Goal: Information Seeking & Learning: Learn about a topic

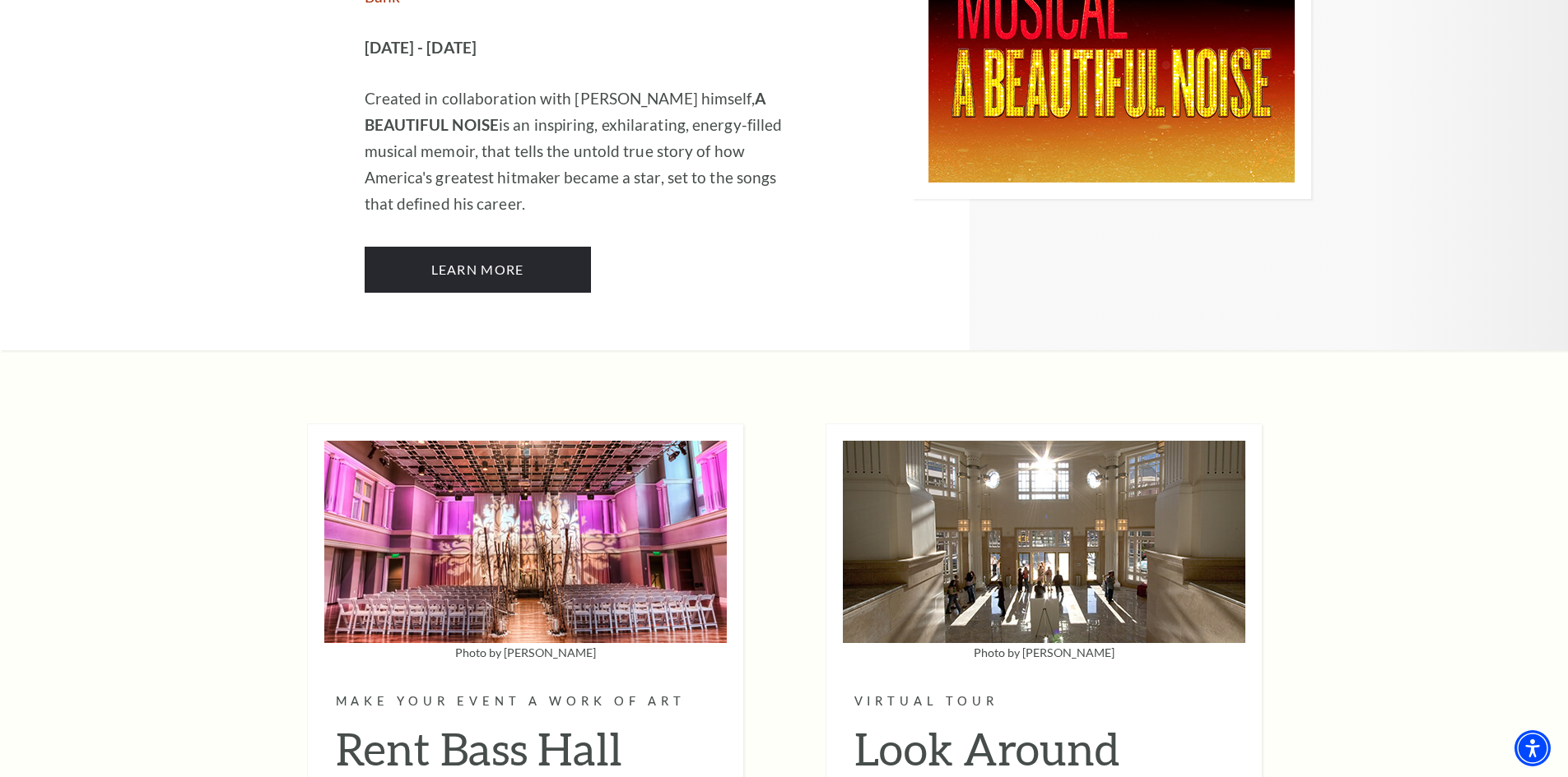
scroll to position [4030, 0]
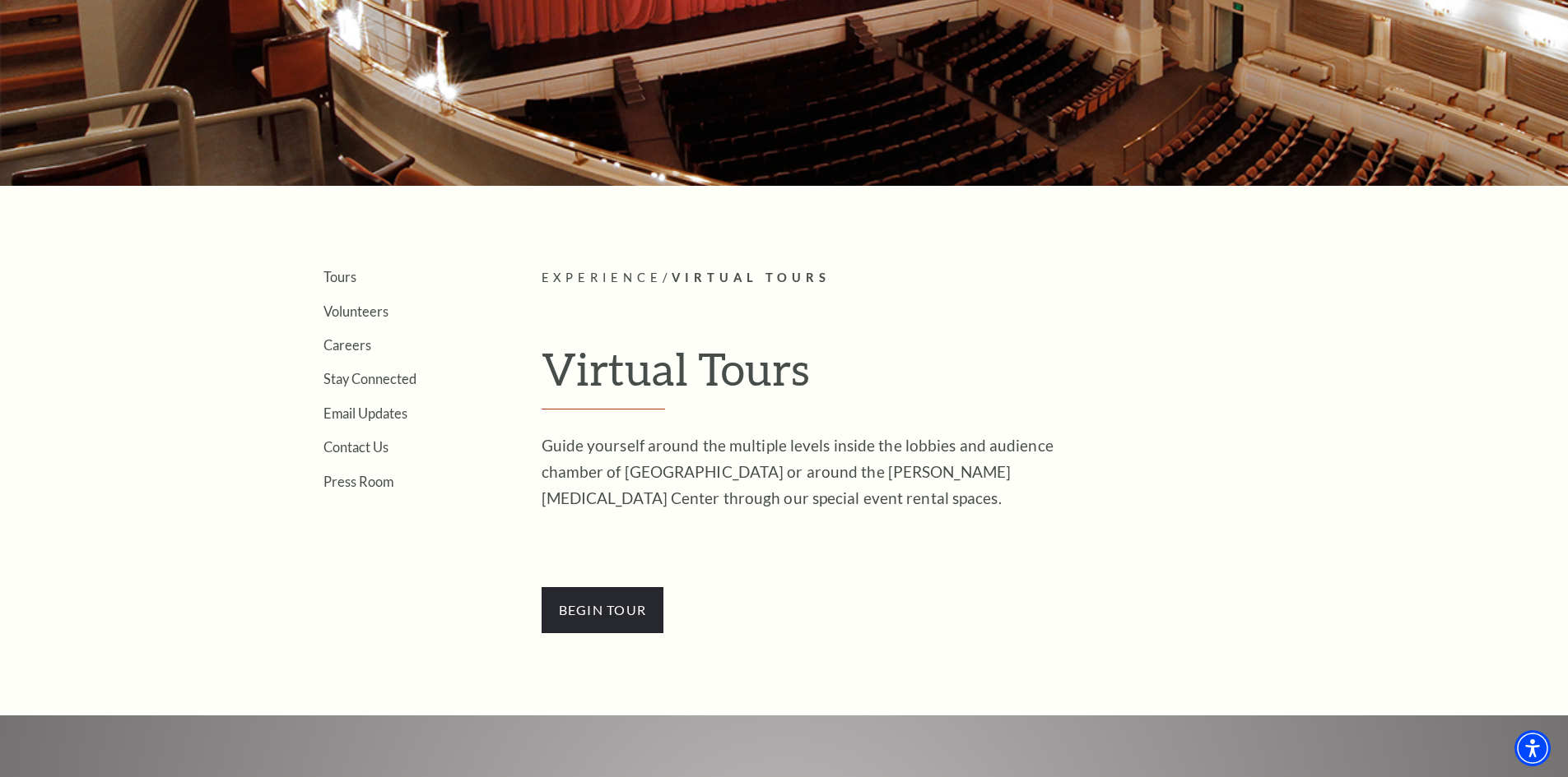
scroll to position [247, 0]
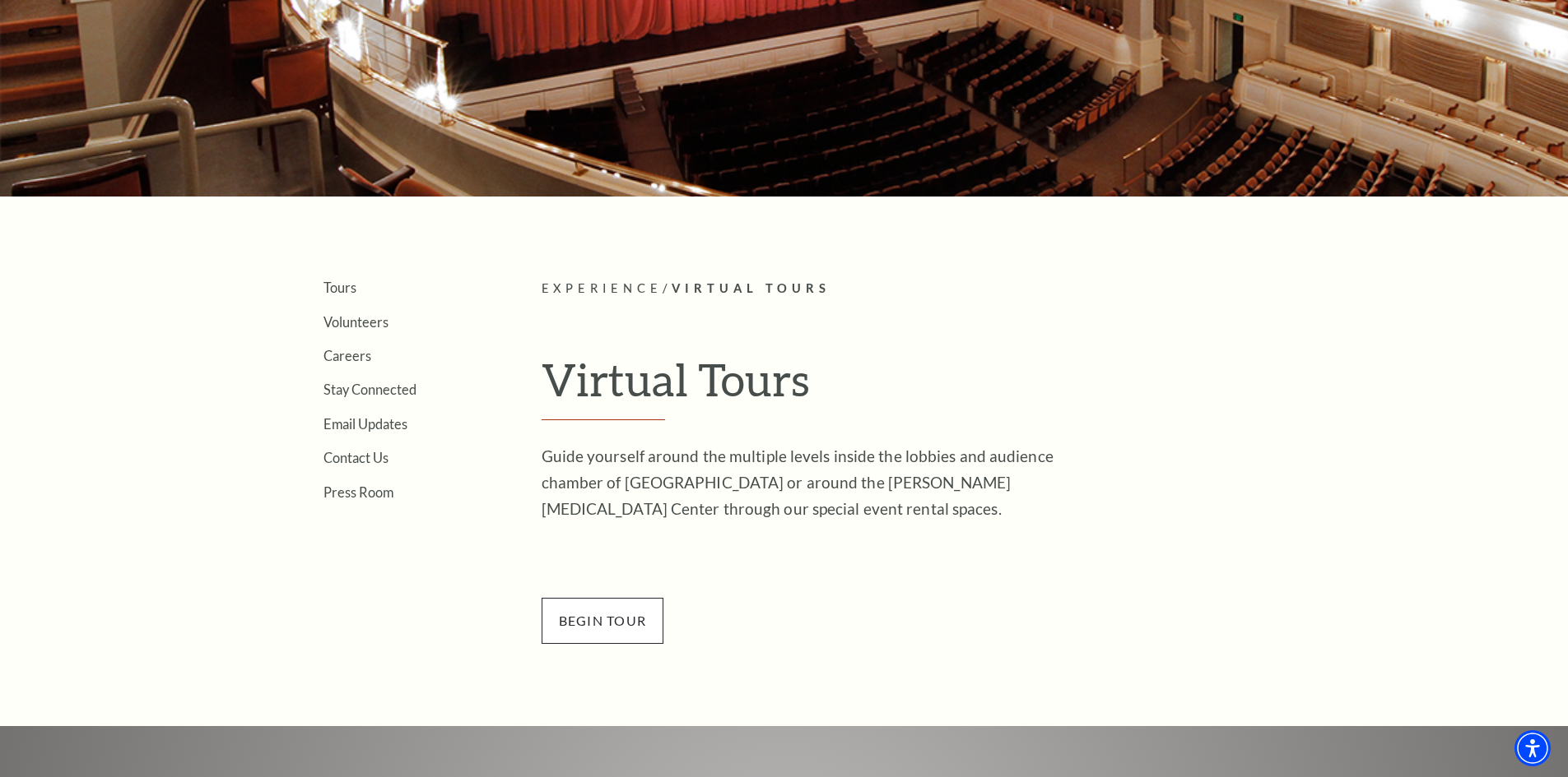
click at [607, 637] on span "BEGin Tour" at bounding box center [603, 620] width 123 height 46
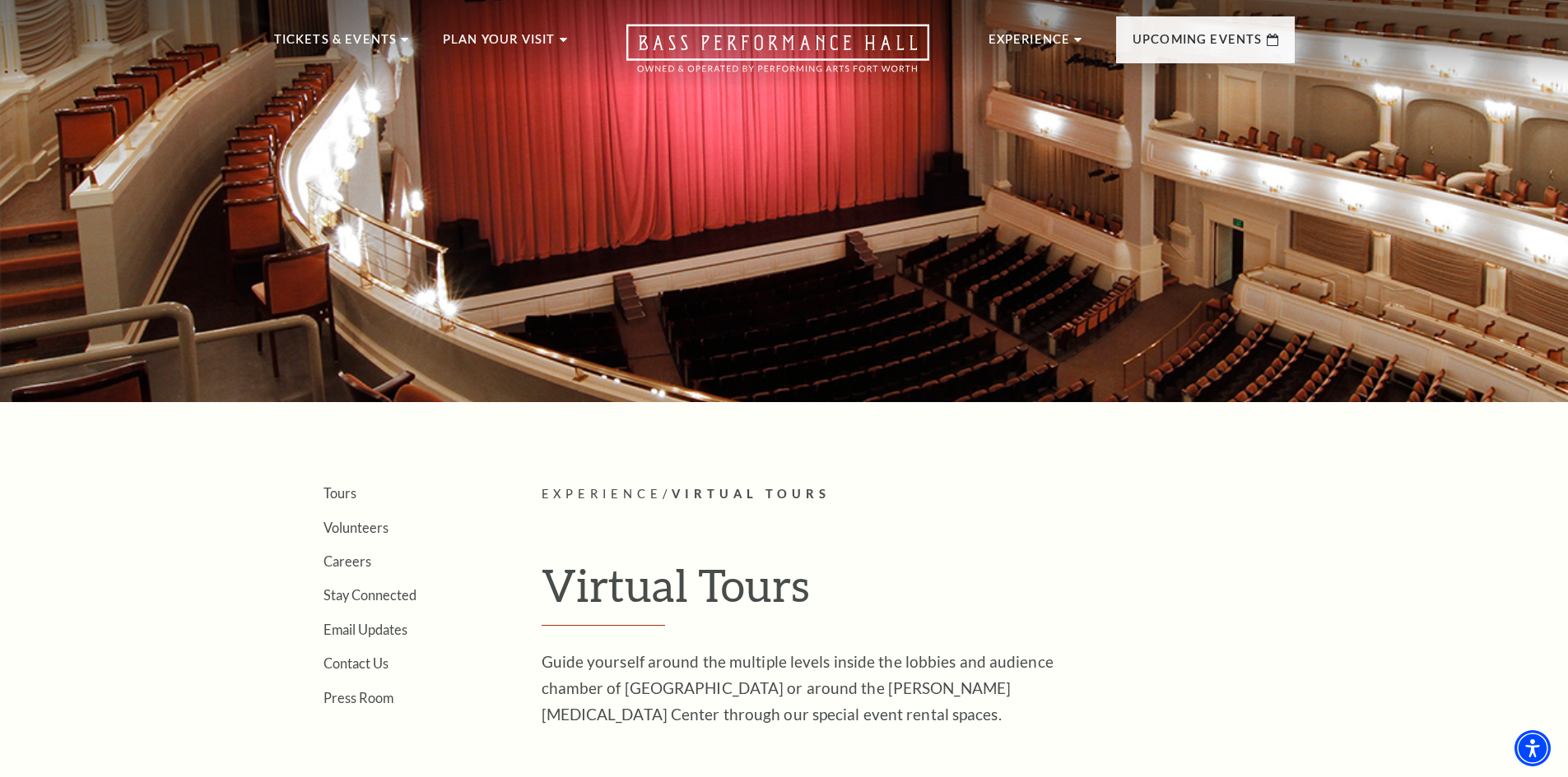
scroll to position [0, 0]
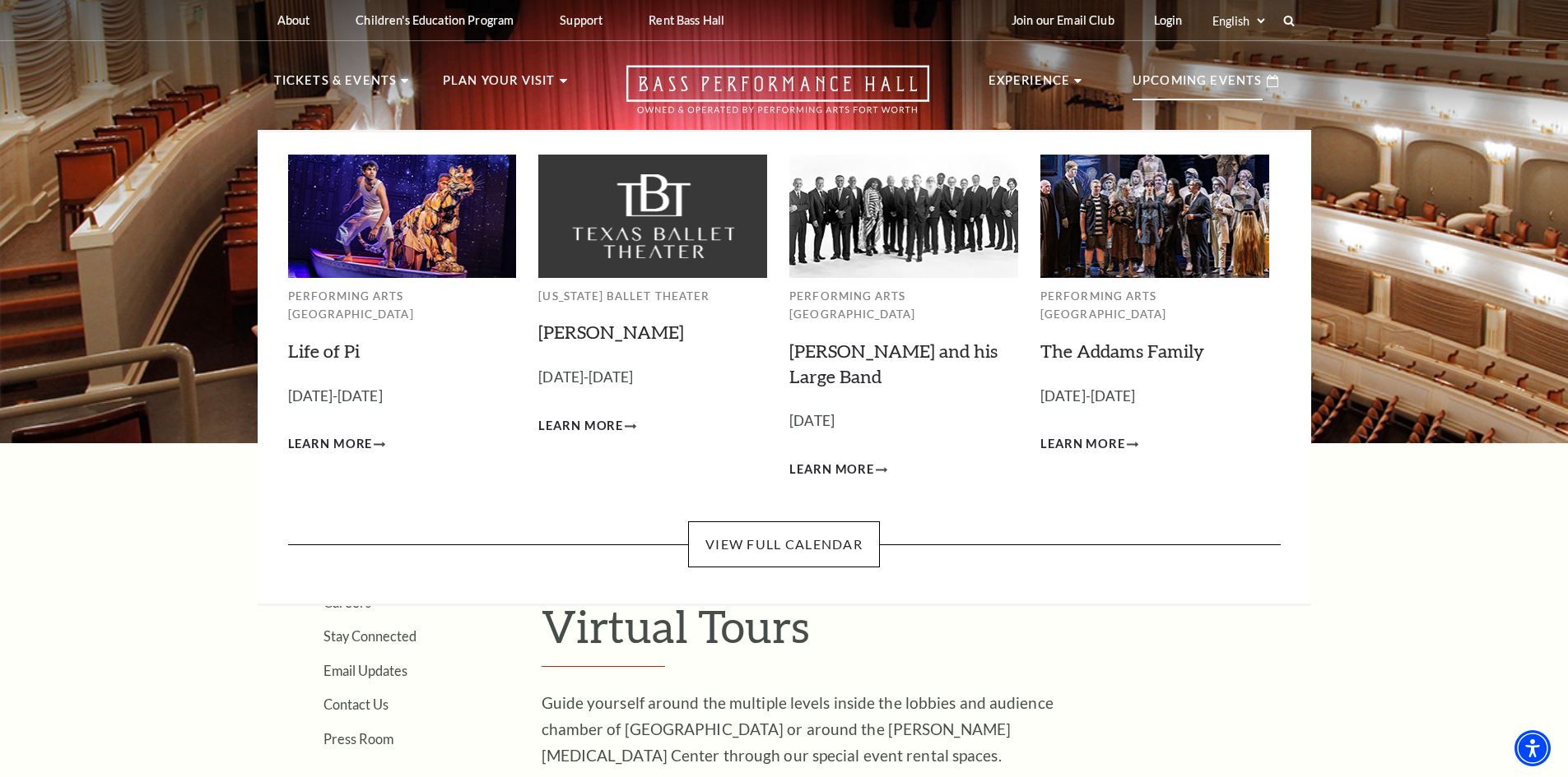
click at [1169, 74] on p "Upcoming Events" at bounding box center [1197, 86] width 130 height 30
click at [819, 536] on link "View Full Calendar" at bounding box center [784, 544] width 192 height 46
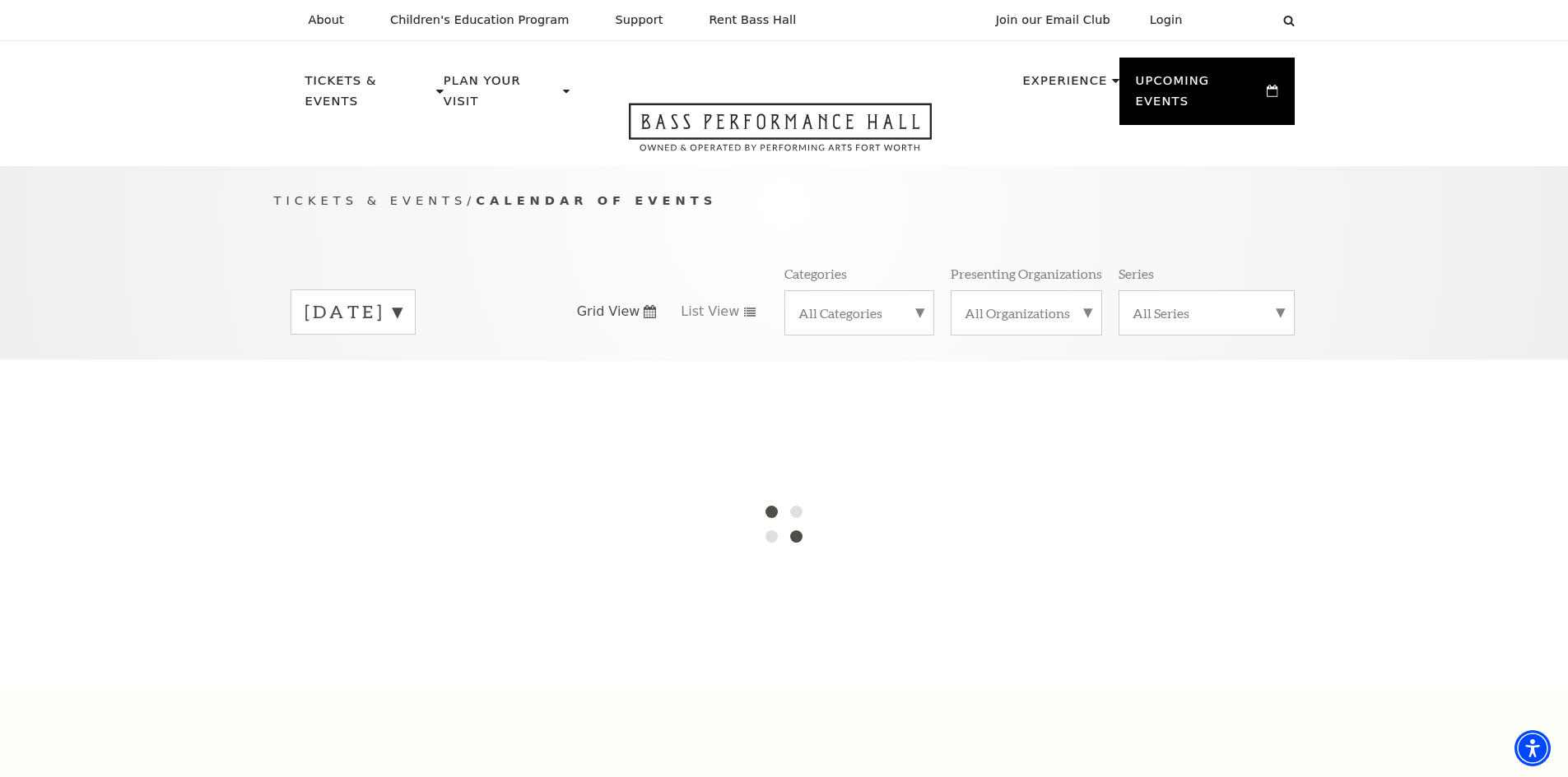
click at [402, 299] on label "[DATE]" at bounding box center [353, 312] width 97 height 25
click at [402, 299] on label "[DATE]" at bounding box center [353, 314] width 97 height 30
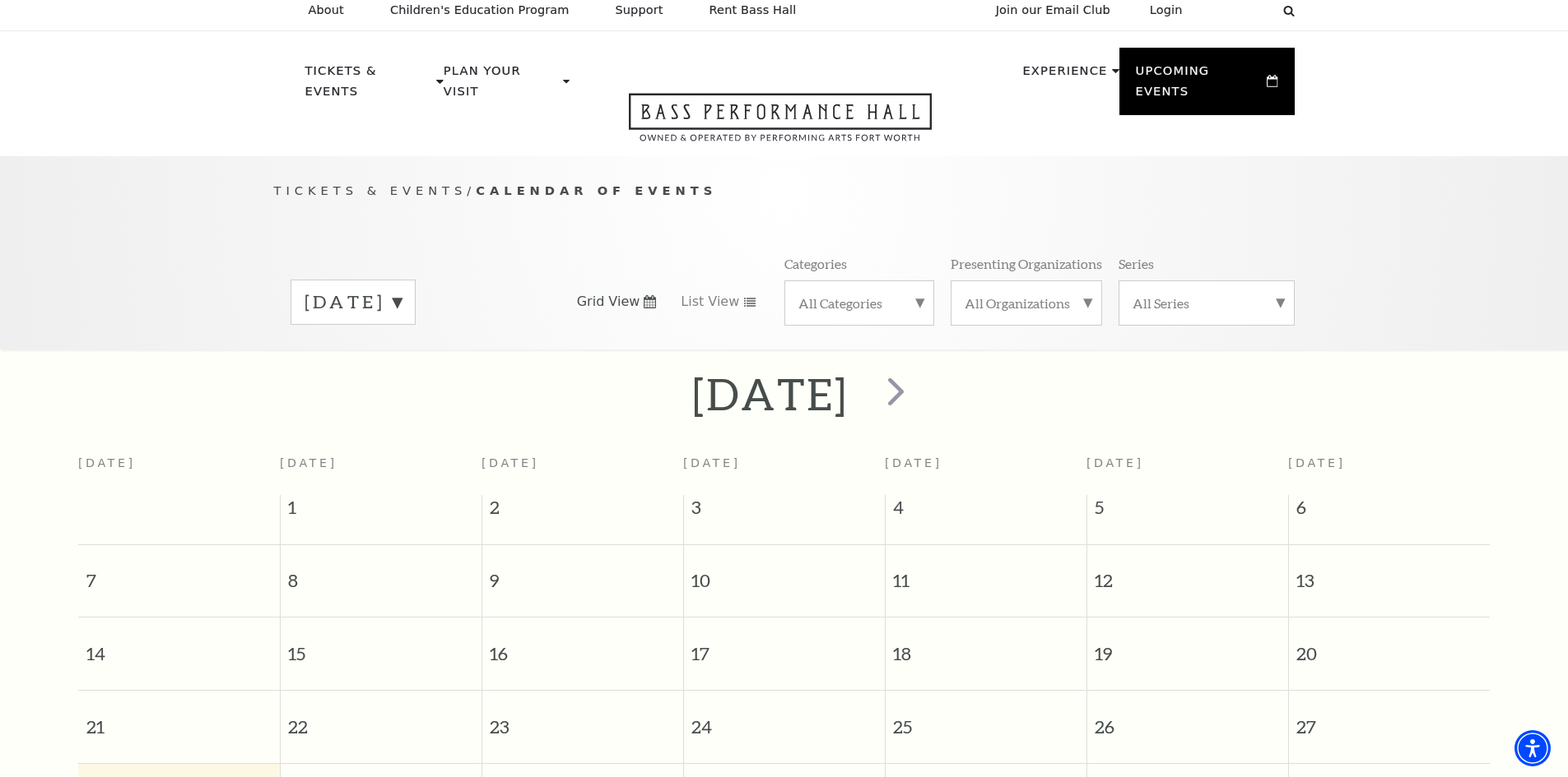
scroll to position [82, 0]
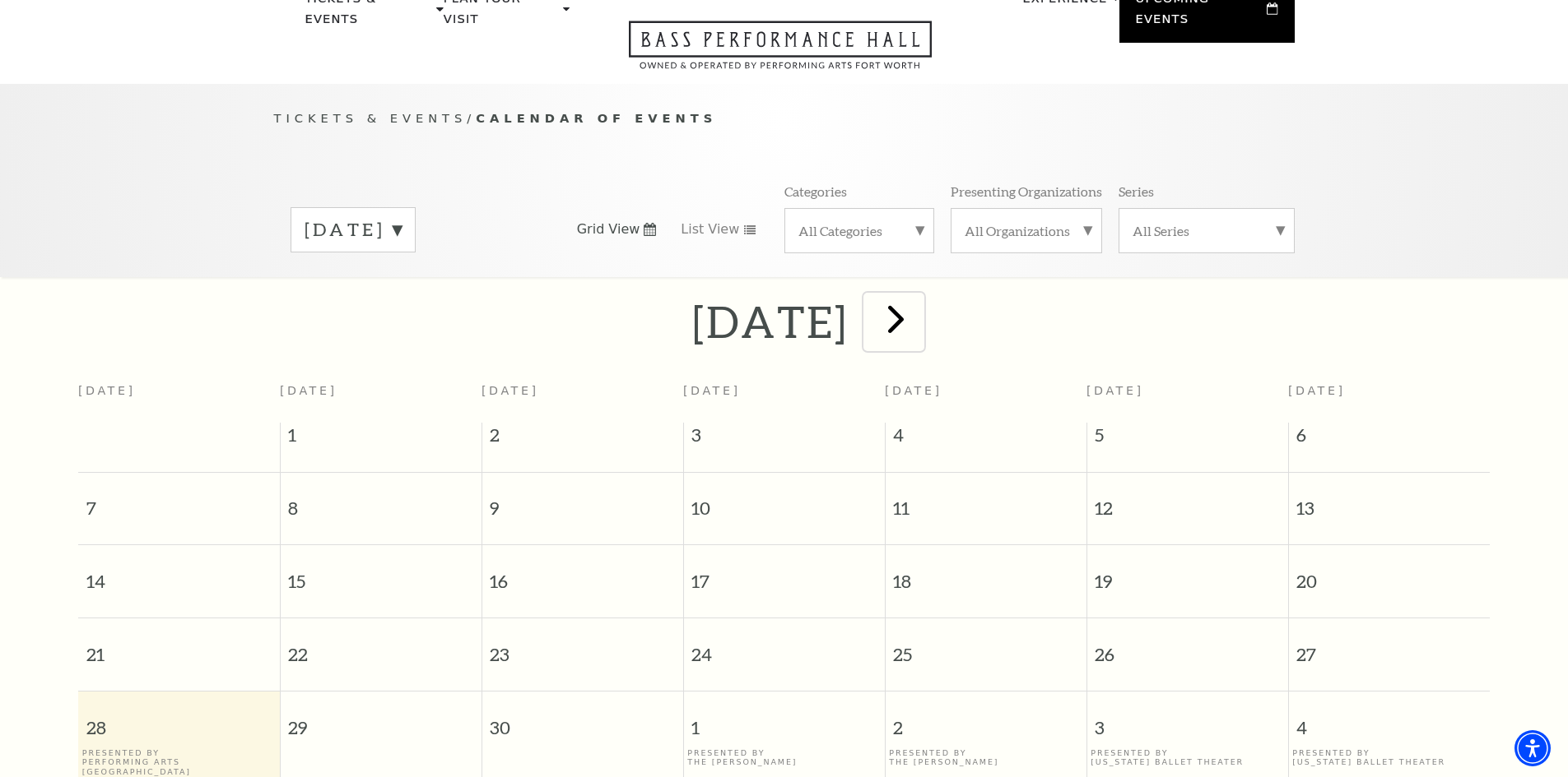
click at [919, 304] on span "next" at bounding box center [896, 318] width 47 height 47
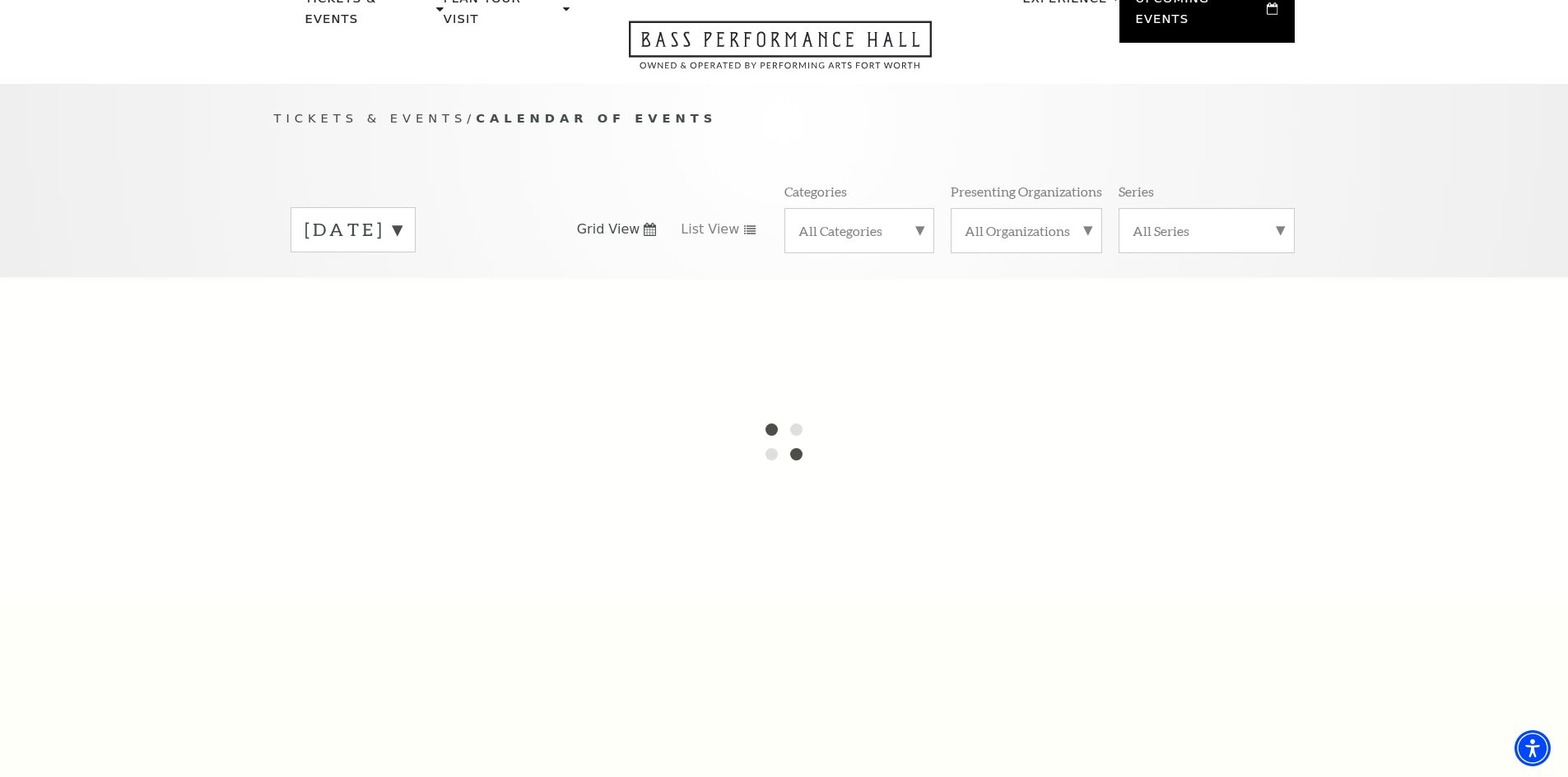
click at [402, 217] on label "[DATE]" at bounding box center [353, 229] width 97 height 25
click at [390, 315] on div at bounding box center [784, 442] width 1568 height 329
click at [402, 217] on label "[DATE]" at bounding box center [353, 232] width 97 height 30
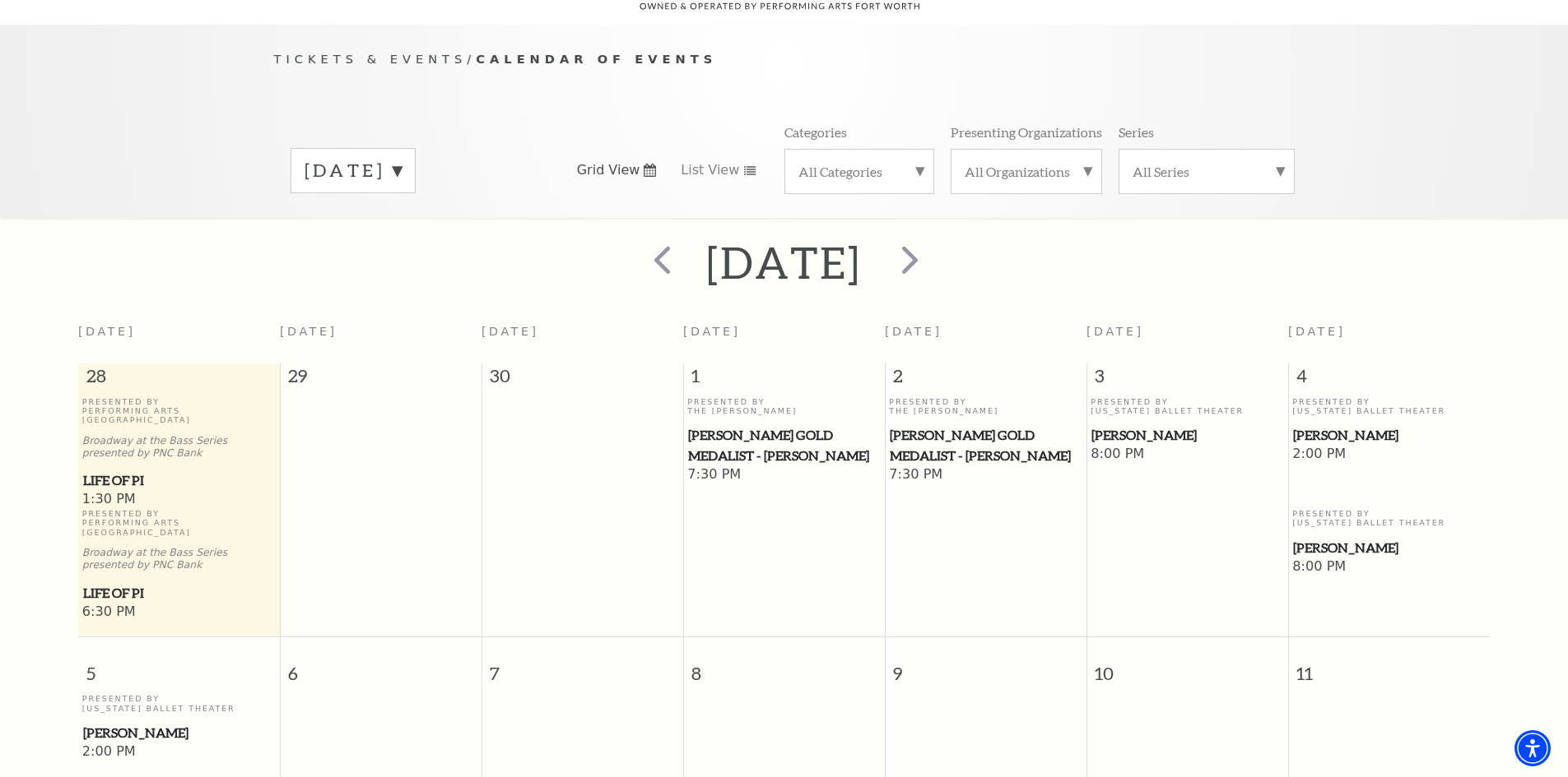
scroll to position [145, 0]
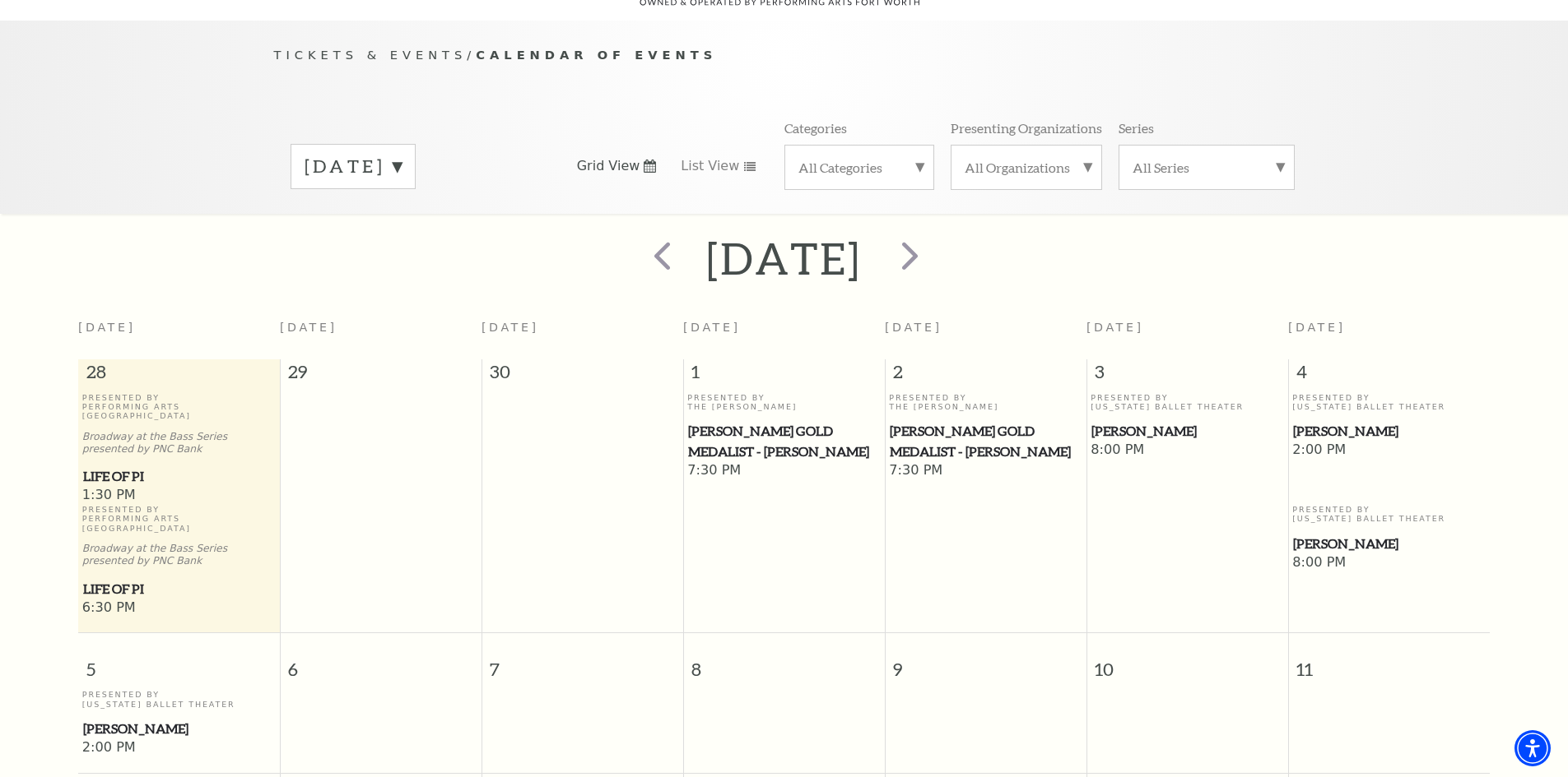
click at [402, 154] on label "[DATE]" at bounding box center [353, 166] width 97 height 25
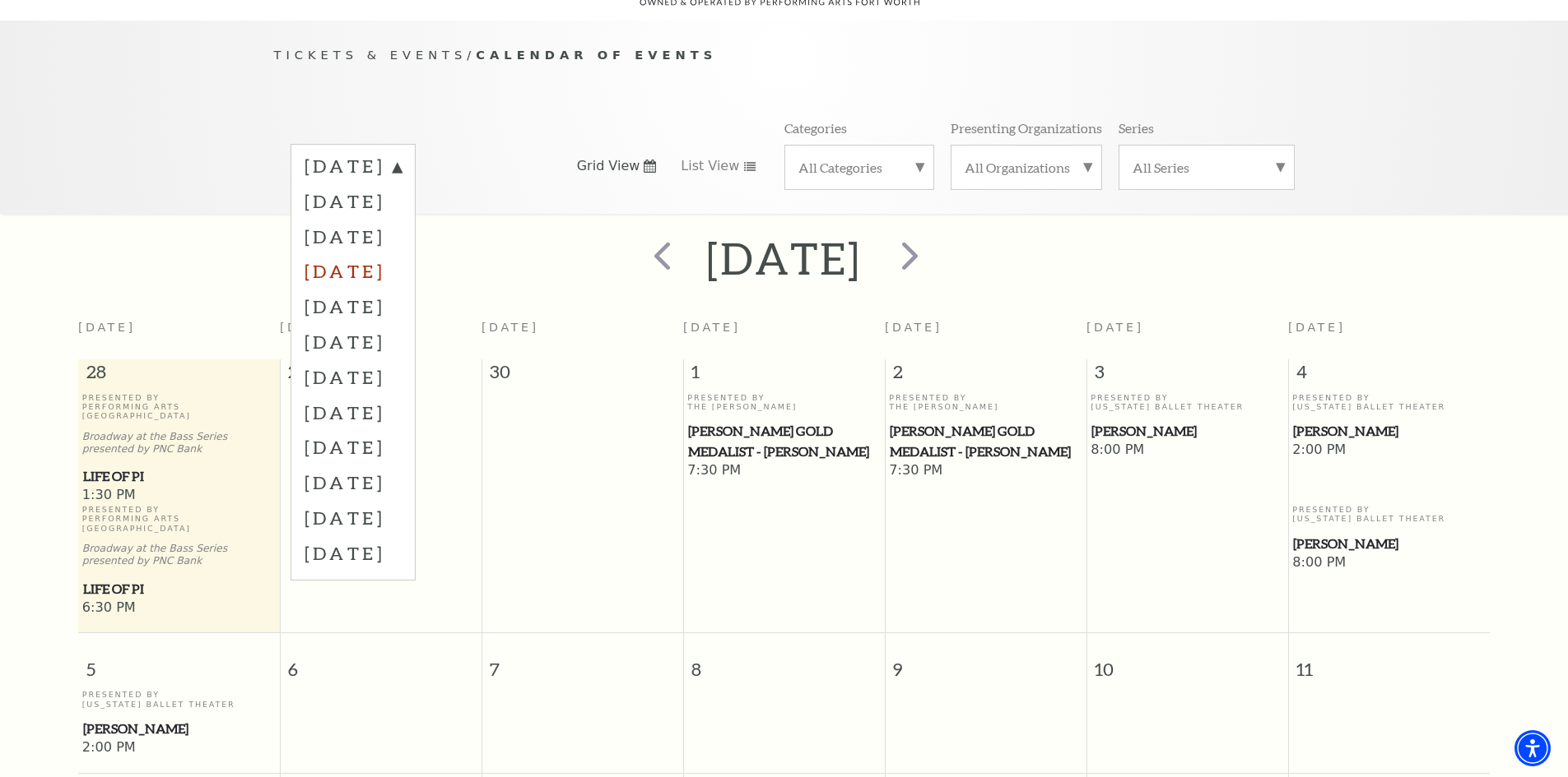
click at [402, 254] on label "[DATE]" at bounding box center [353, 271] width 97 height 35
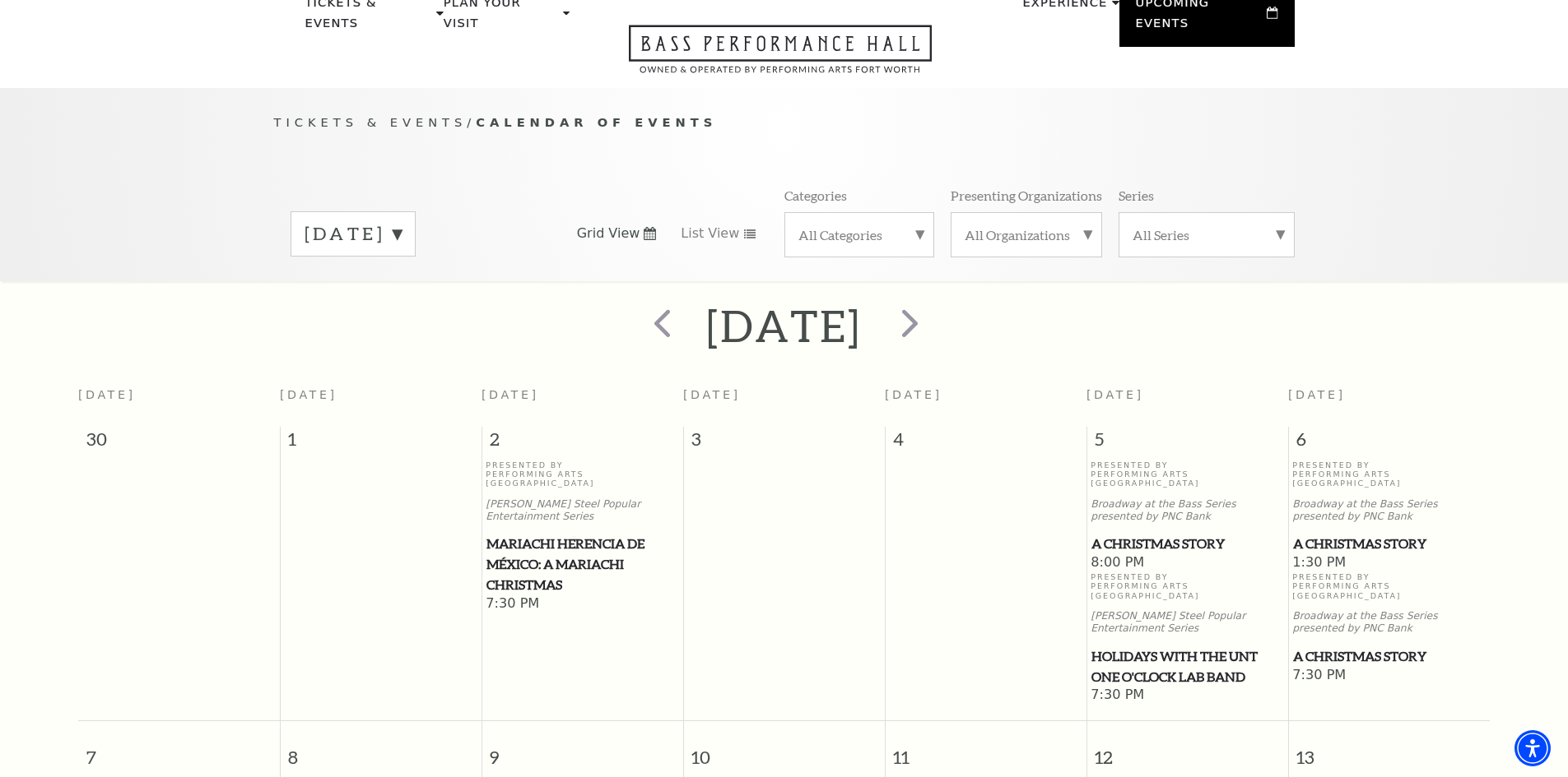
scroll to position [0, 0]
